Goal: Task Accomplishment & Management: Manage account settings

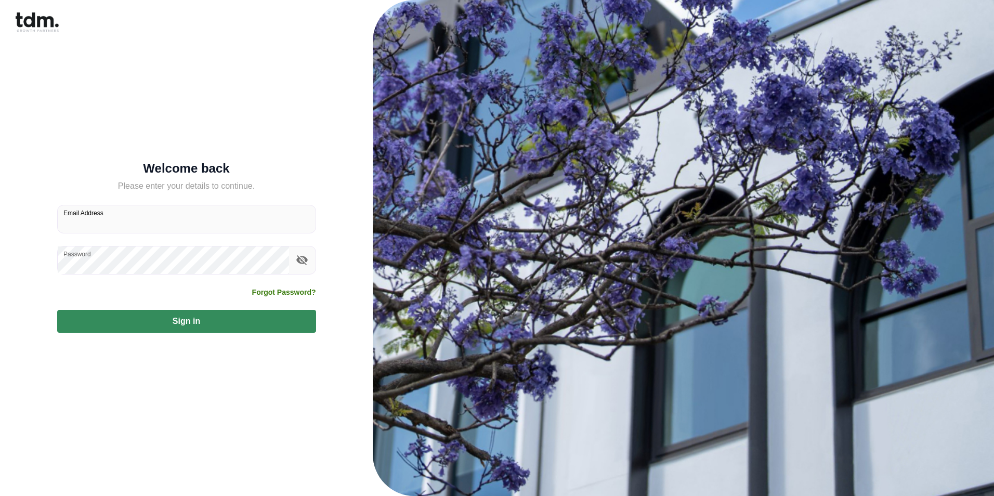
click at [277, 221] on input "Email Address" at bounding box center [187, 219] width 258 height 28
type input "**********"
click at [57, 310] on button "Sign in" at bounding box center [186, 321] width 259 height 23
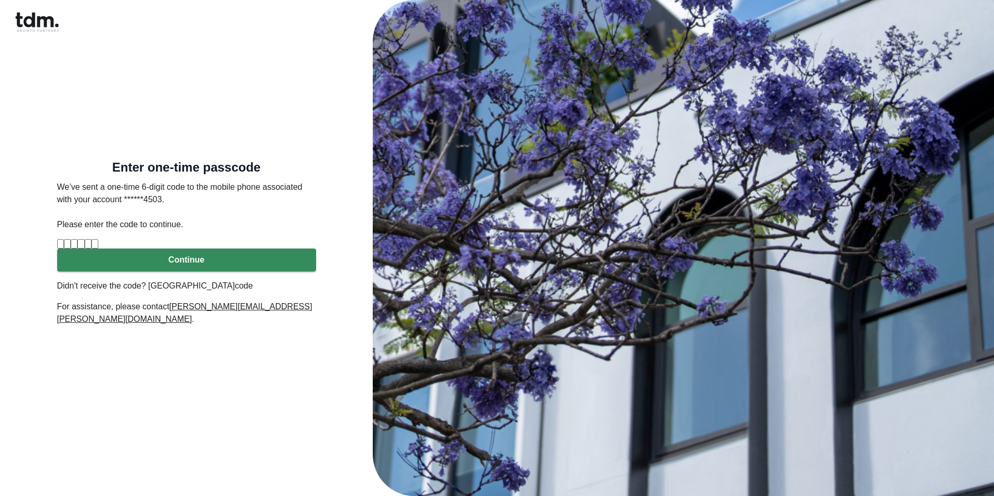
type input "*"
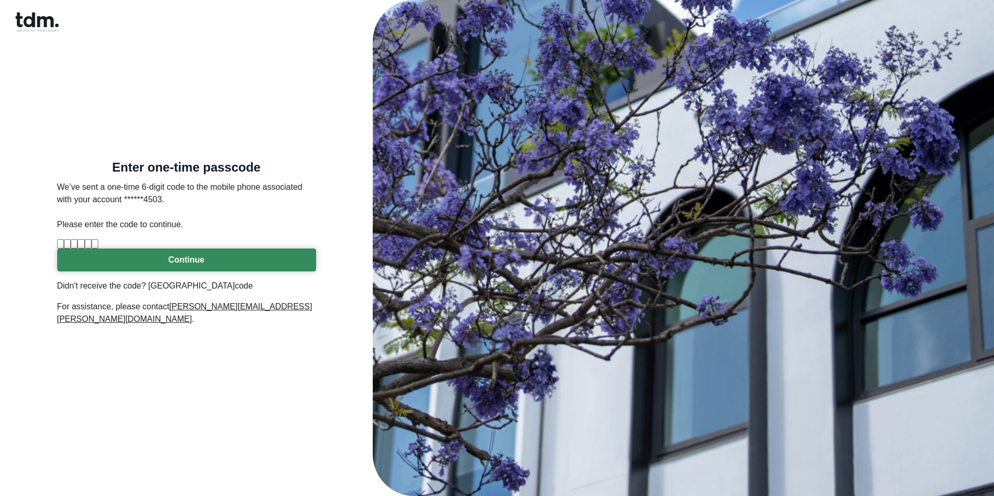
type input "*"
click at [187, 271] on button "Continue" at bounding box center [186, 260] width 259 height 23
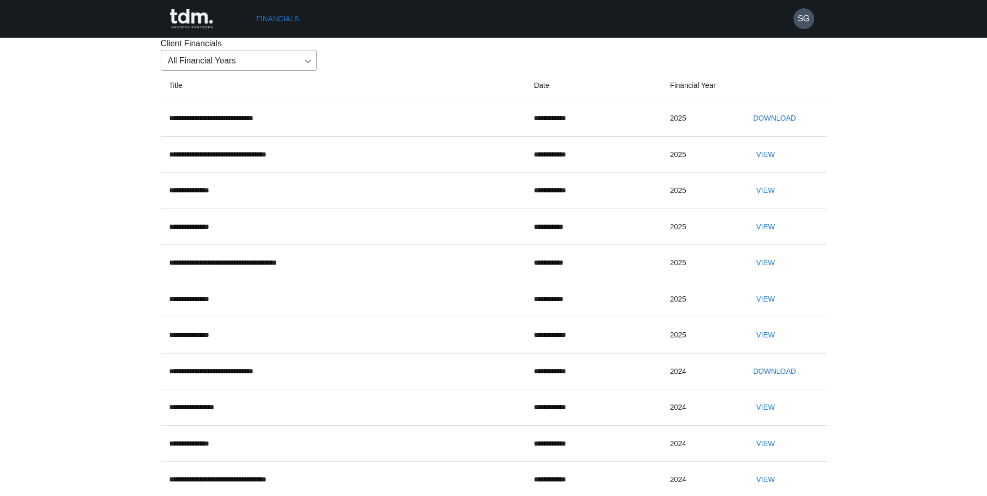
click at [791, 128] on button "Download" at bounding box center [773, 118] width 51 height 19
